Goal: Task Accomplishment & Management: Manage account settings

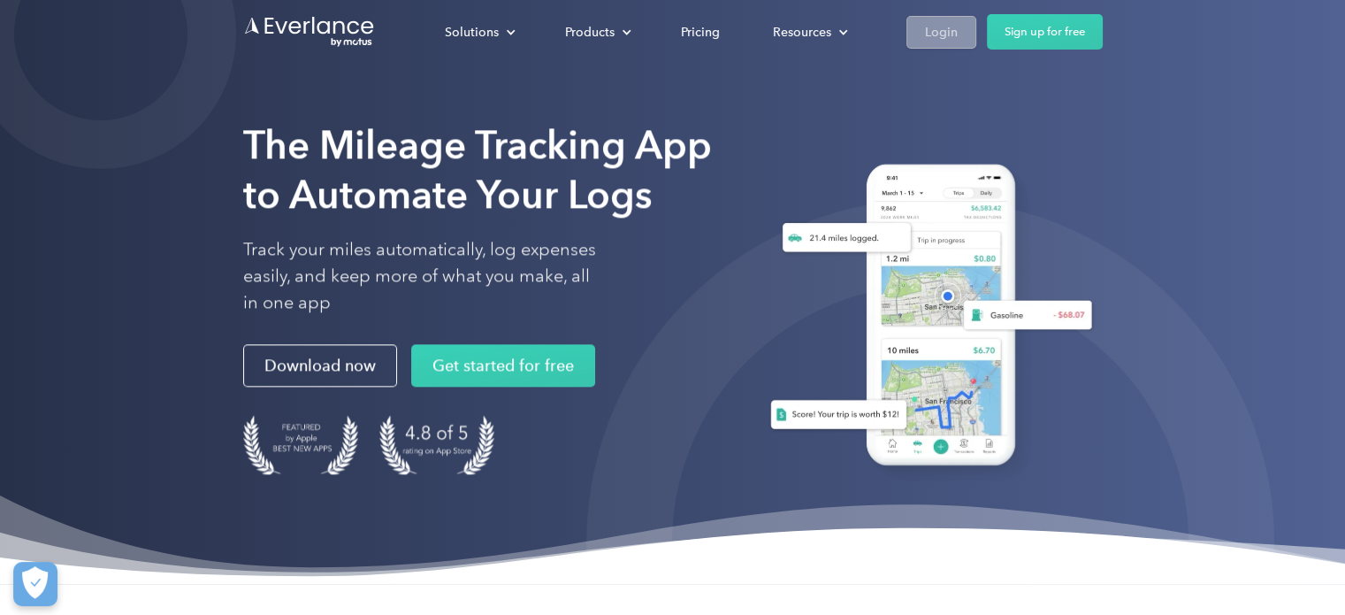
click at [948, 34] on div "Login" at bounding box center [941, 32] width 33 height 22
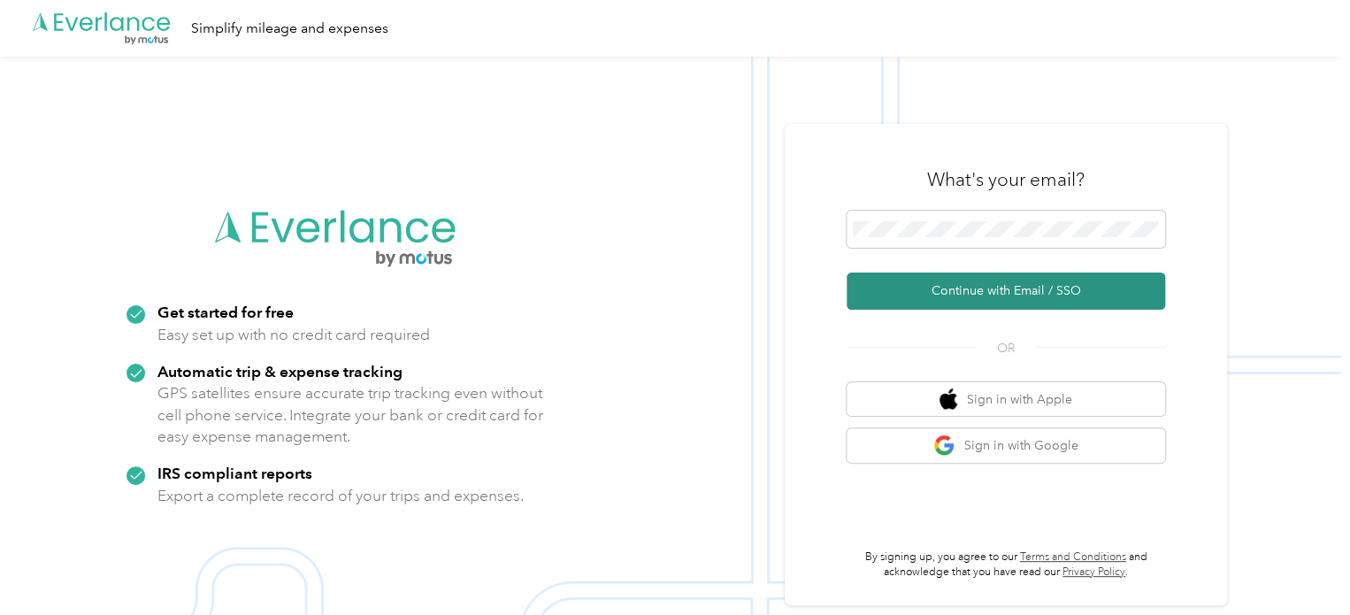
click at [986, 282] on button "Continue with Email / SSO" at bounding box center [1006, 290] width 318 height 37
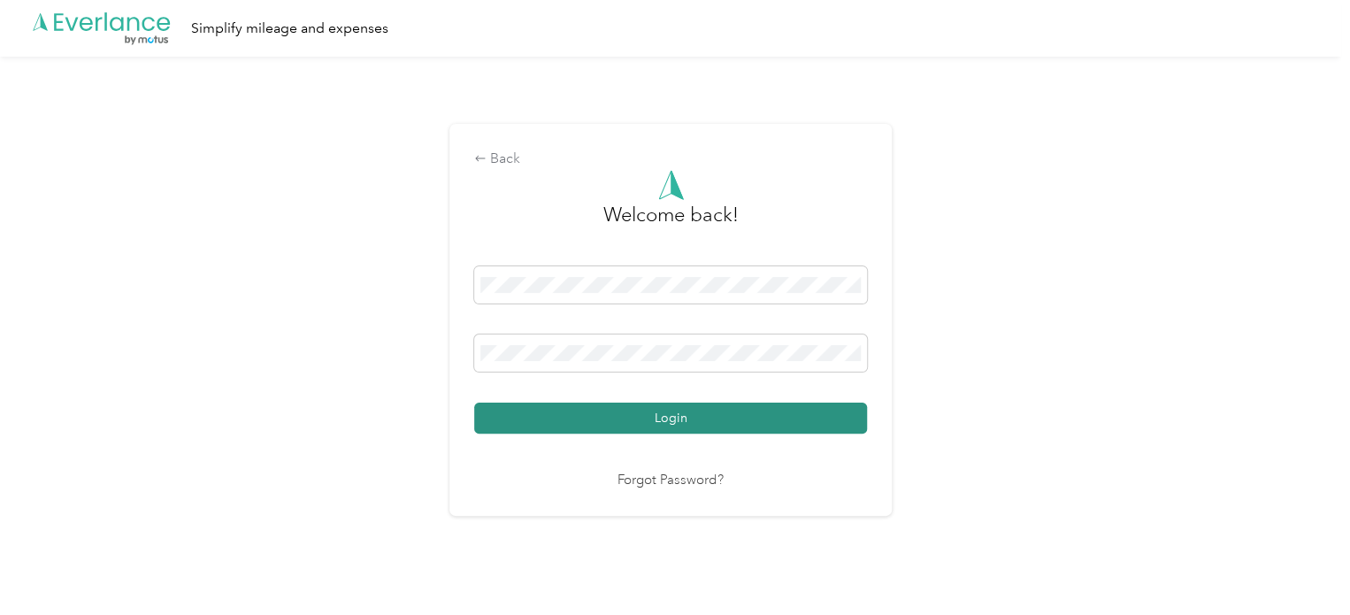
click at [665, 425] on button "Login" at bounding box center [670, 417] width 393 height 31
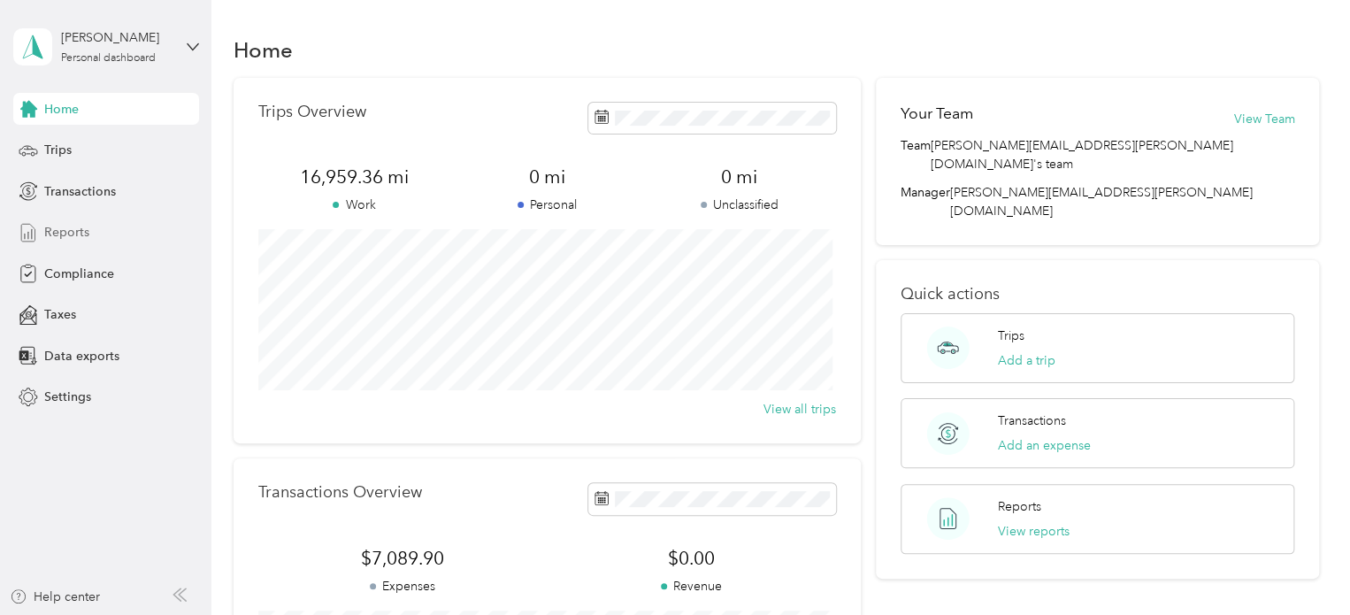
click at [68, 228] on span "Reports" at bounding box center [66, 232] width 45 height 19
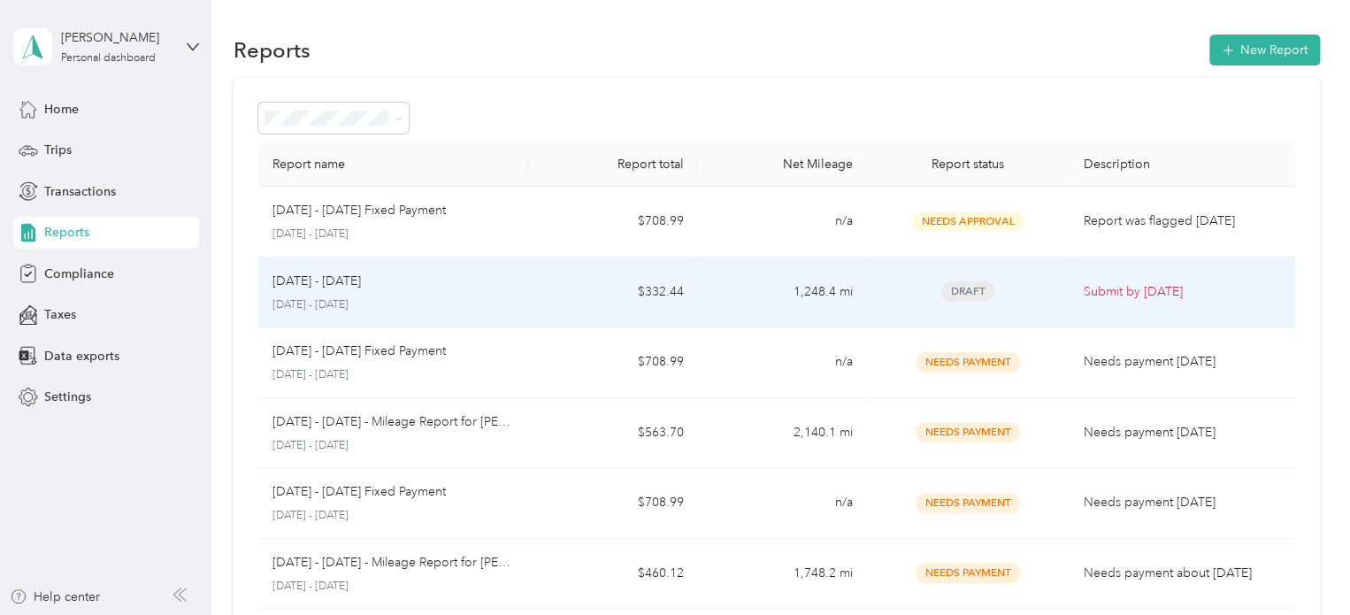
click at [347, 284] on p "[DATE] - [DATE]" at bounding box center [316, 281] width 88 height 19
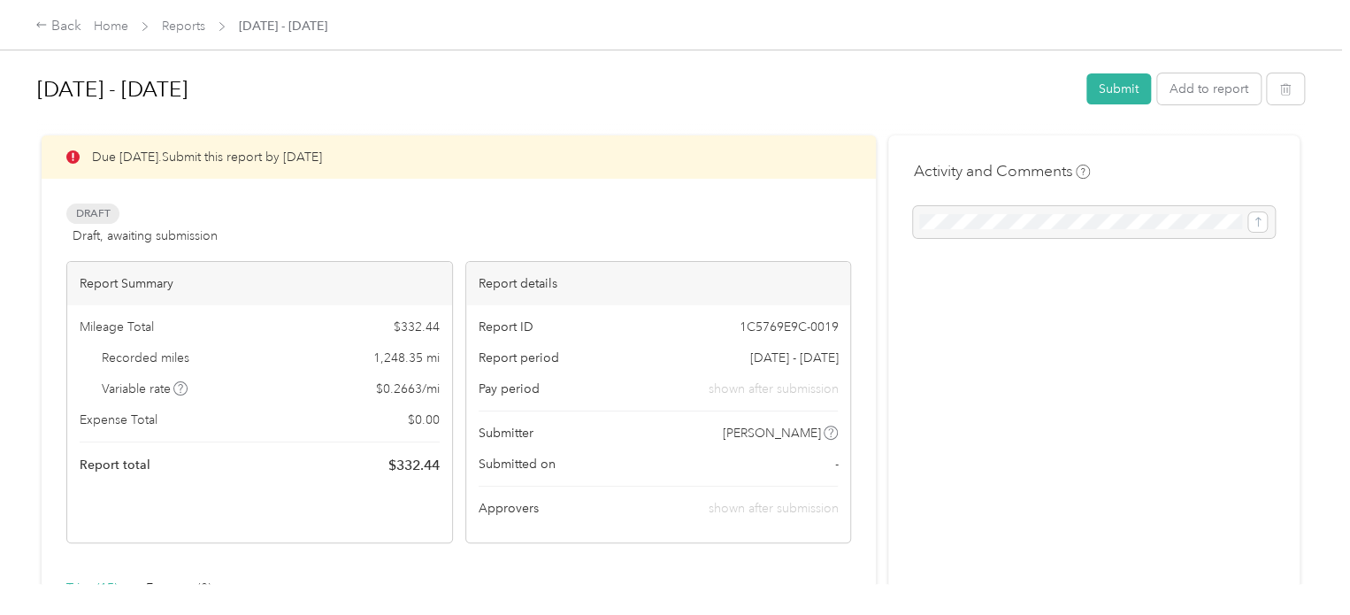
click at [190, 86] on h1 "[DATE] - [DATE]" at bounding box center [555, 89] width 1037 height 42
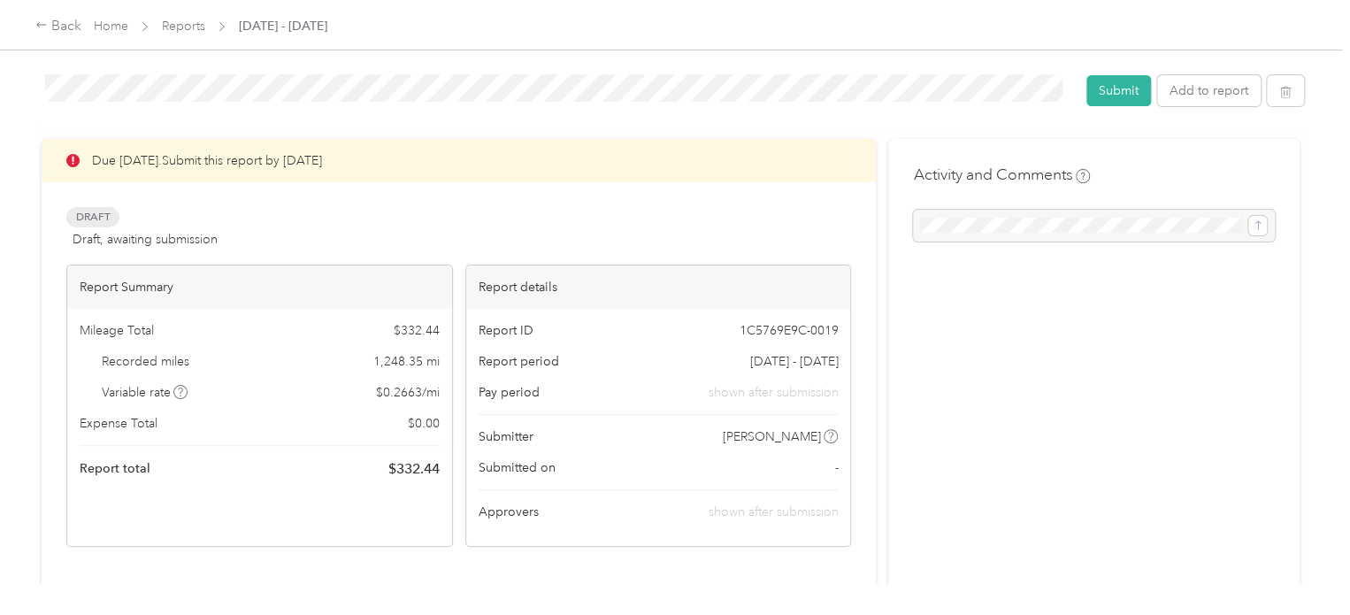
click at [297, 201] on div "Due [DATE]. Submit this report by [DATE] Draft Draft, awaiting submission View …" at bounding box center [458, 343] width 785 height 408
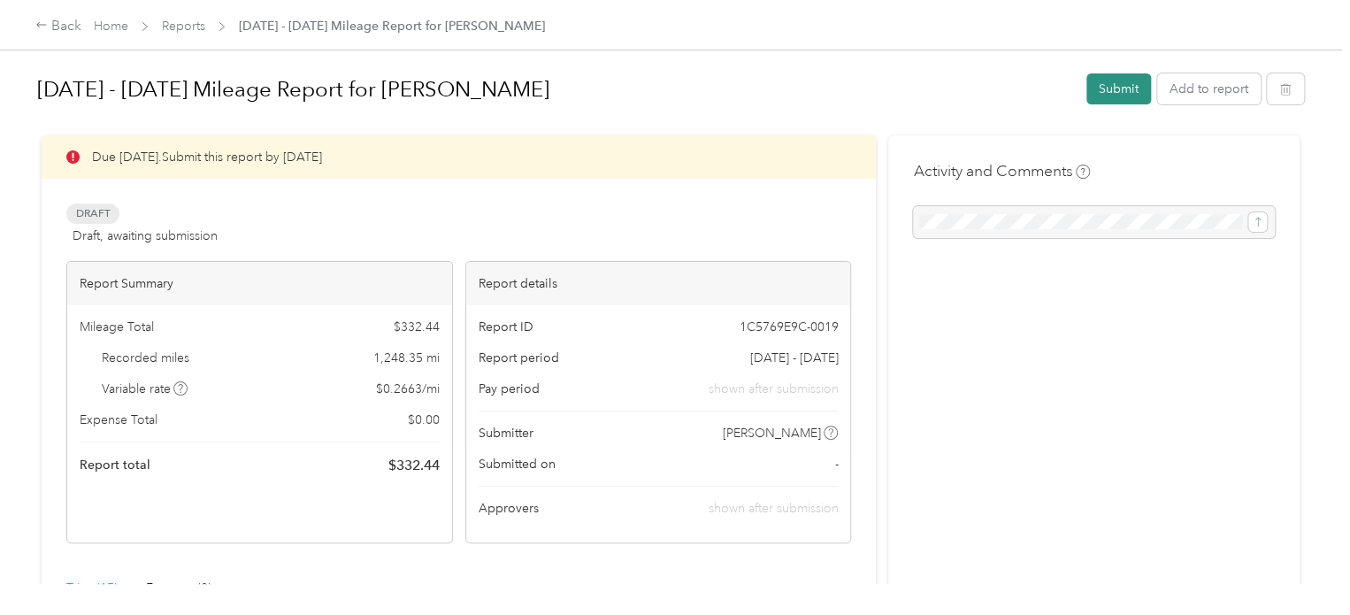
click at [1119, 92] on button "Submit" at bounding box center [1118, 88] width 65 height 31
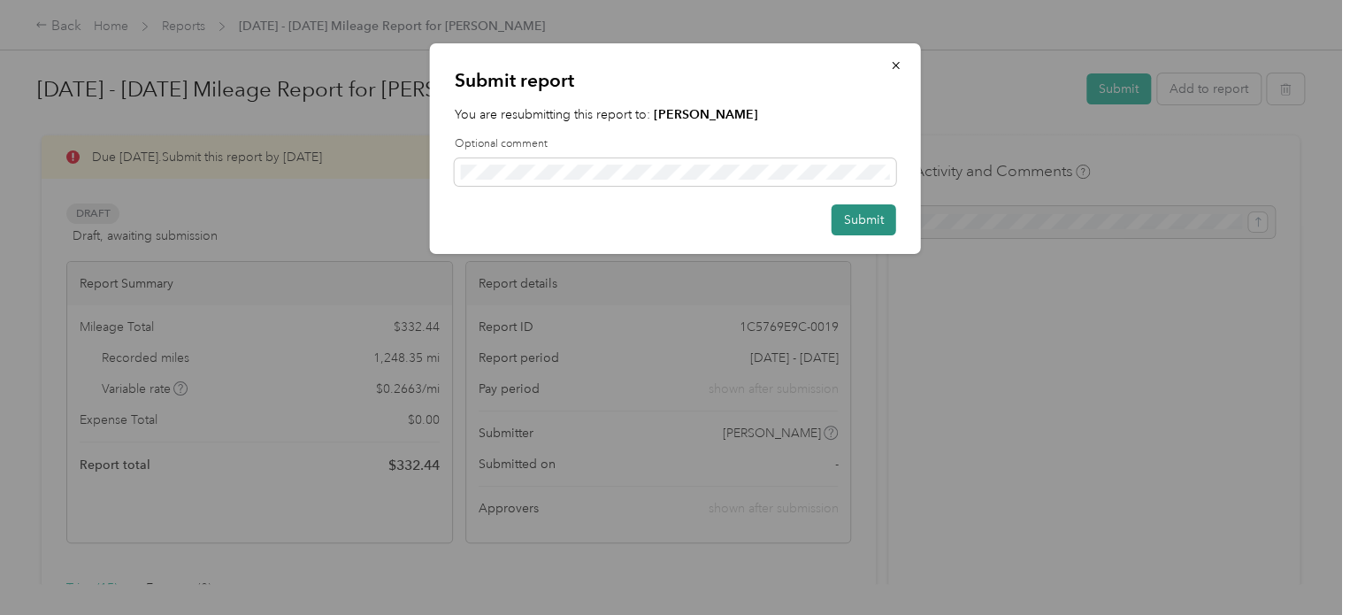
click at [871, 211] on button "Submit" at bounding box center [863, 219] width 65 height 31
